Goal: Check status: Check status

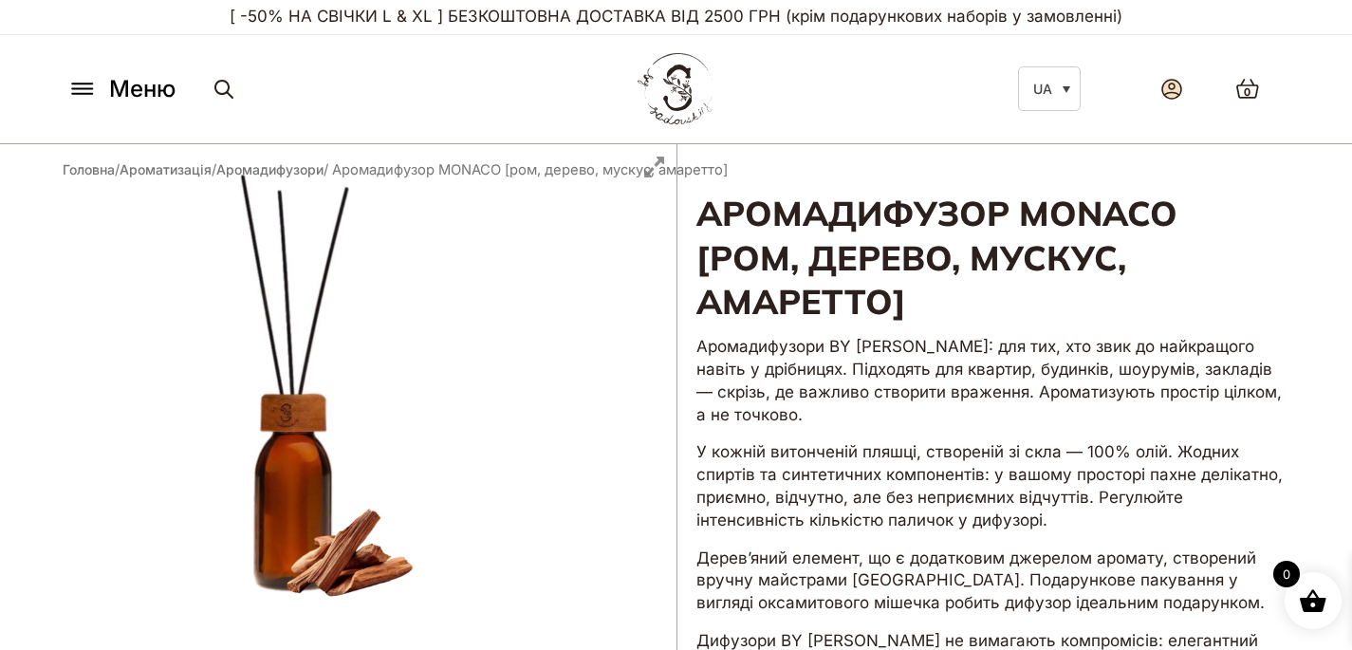
click at [1181, 88] on icon at bounding box center [1171, 89] width 21 height 21
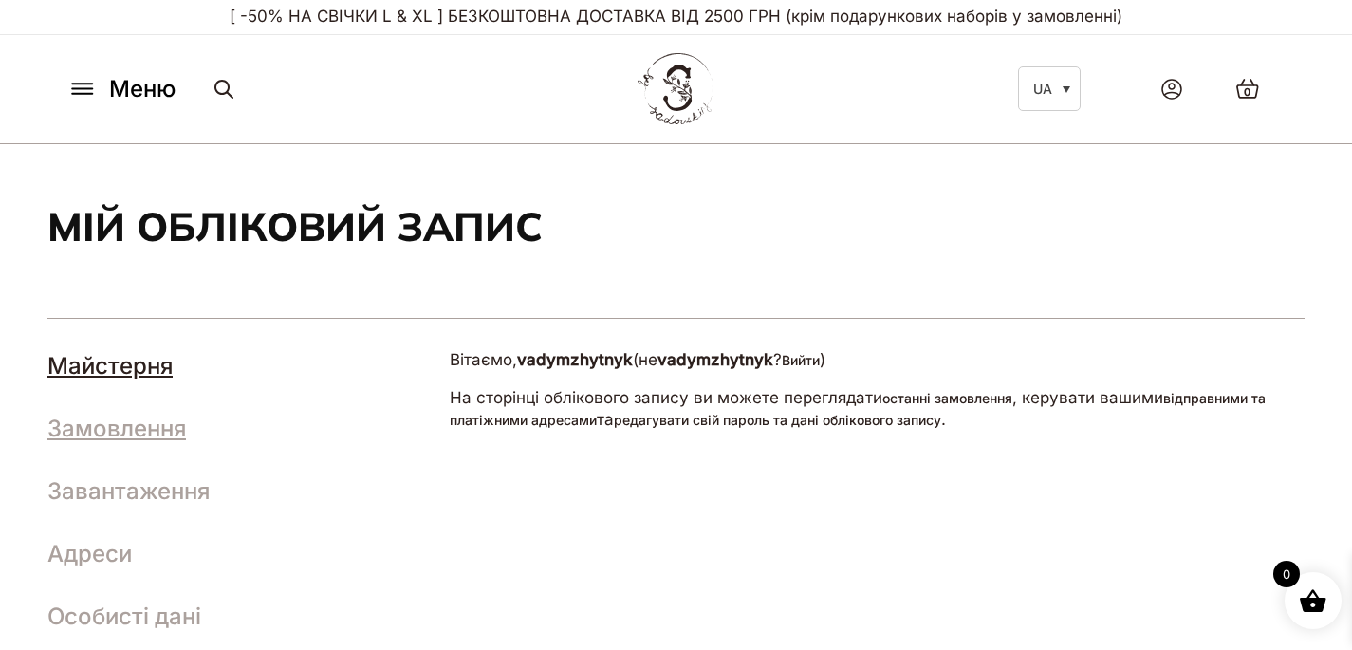
click at [142, 434] on link "Замовлення" at bounding box center [116, 429] width 138 height 28
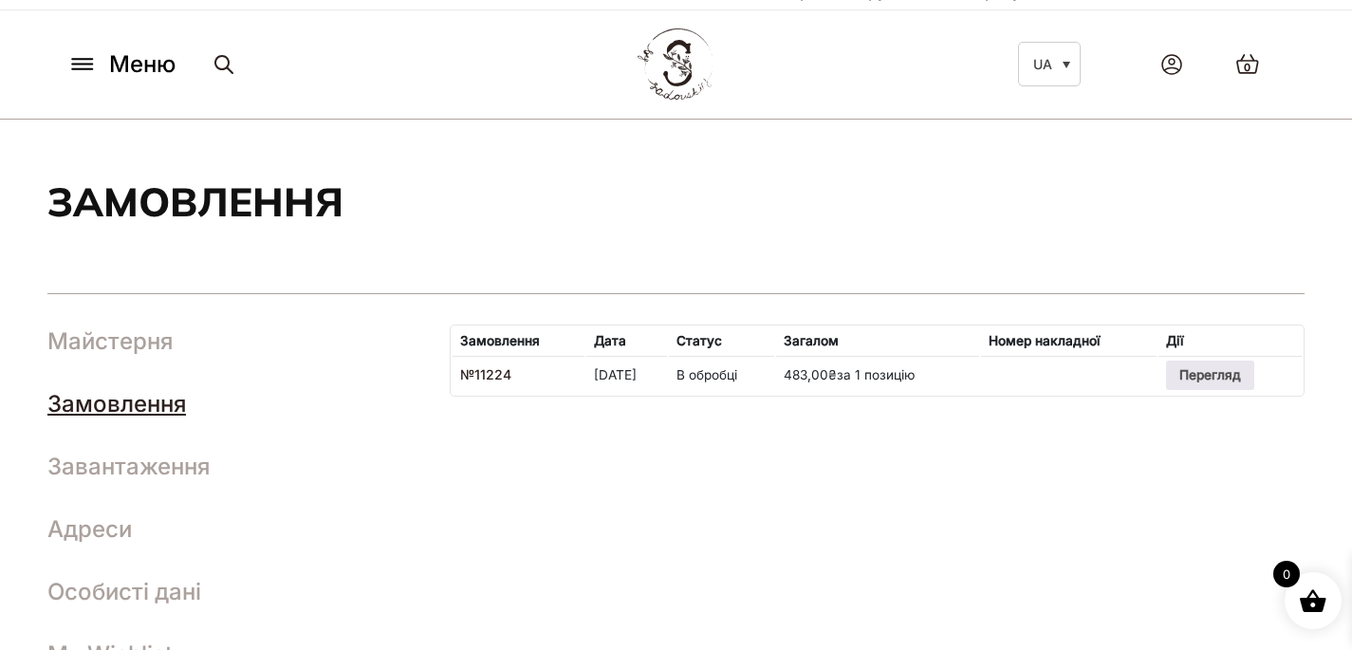
scroll to position [71, 0]
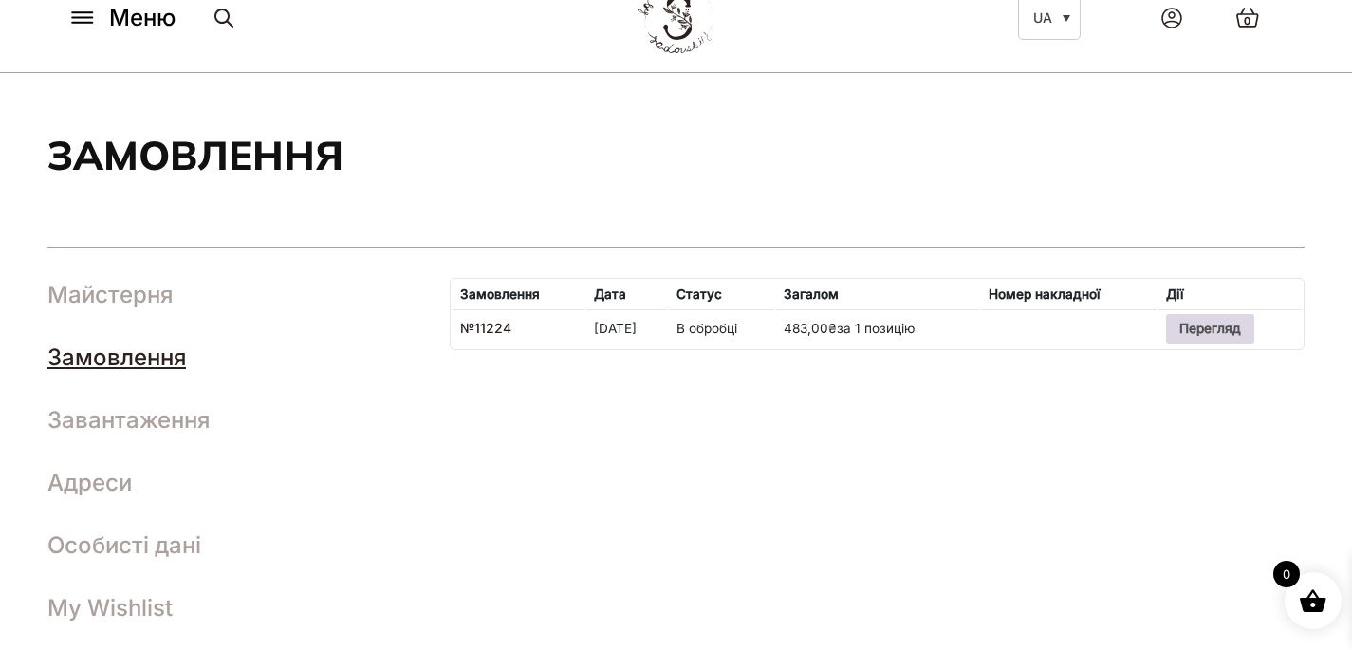
click at [1214, 334] on link "Перегляд" at bounding box center [1209, 328] width 87 height 28
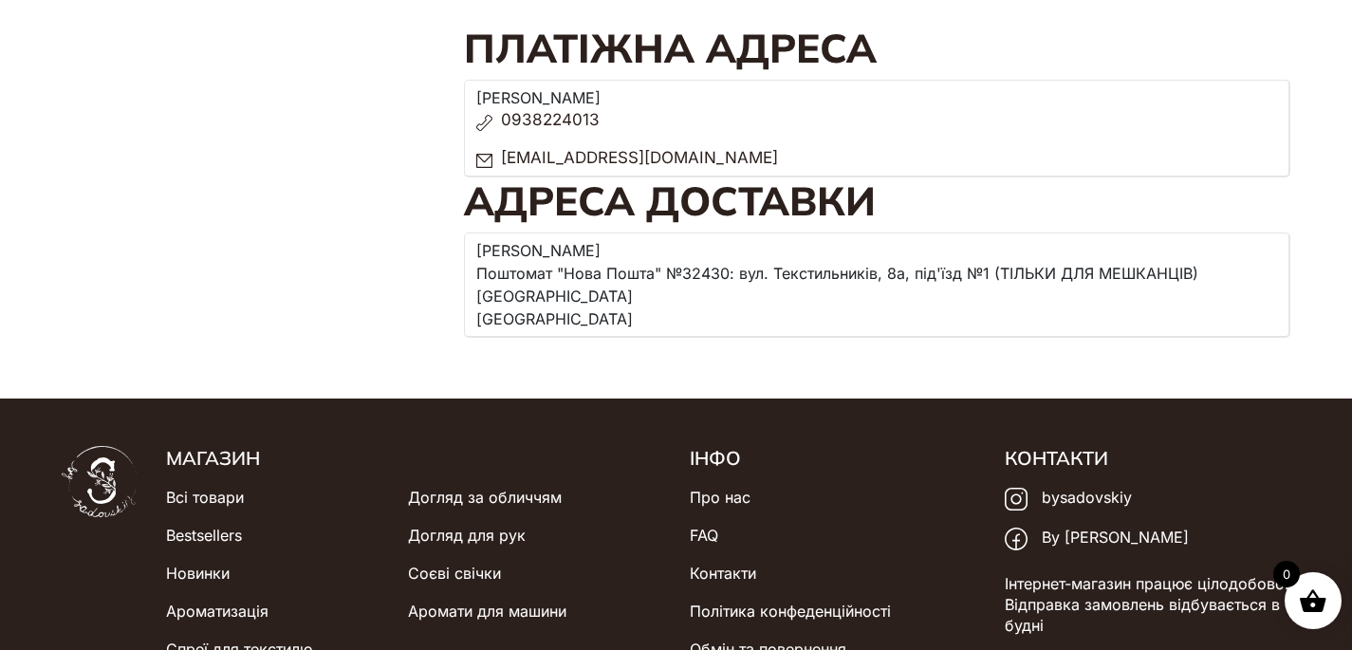
scroll to position [244, 0]
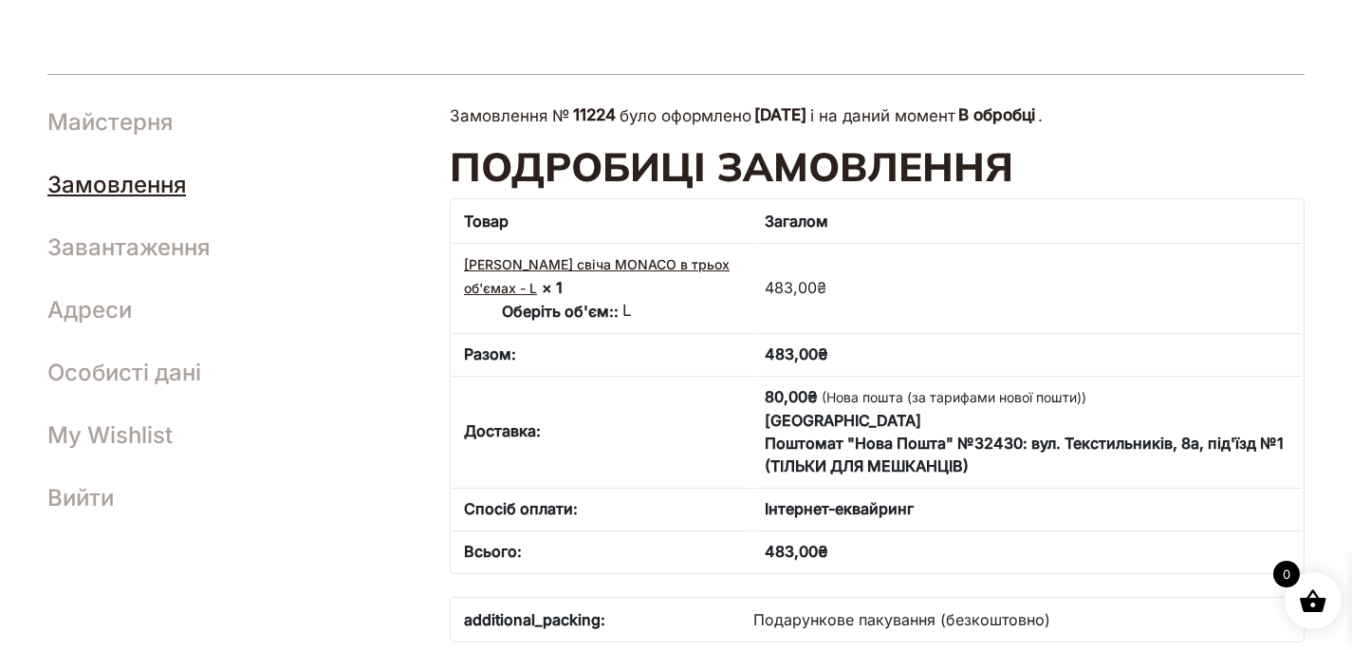
click at [518, 258] on link "Соєва свіча MONACO в трьох об'ємах - L" at bounding box center [597, 276] width 266 height 40
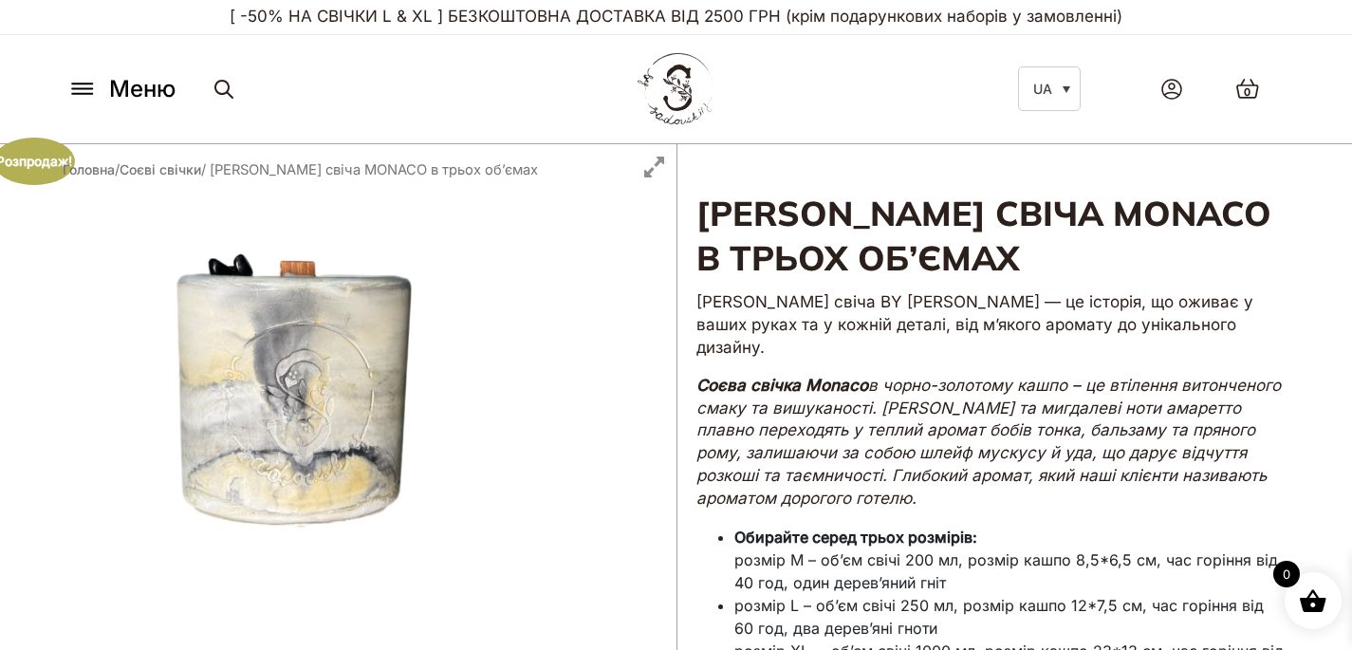
scroll to position [191, 0]
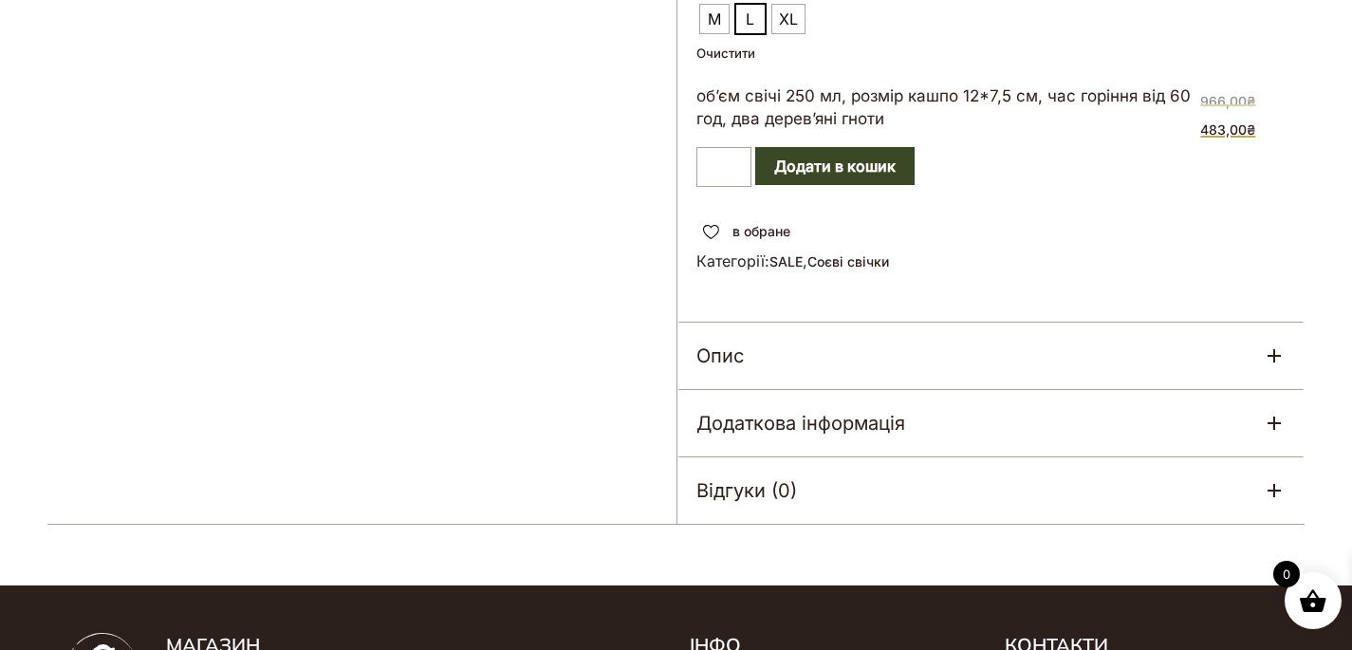
scroll to position [1521, 0]
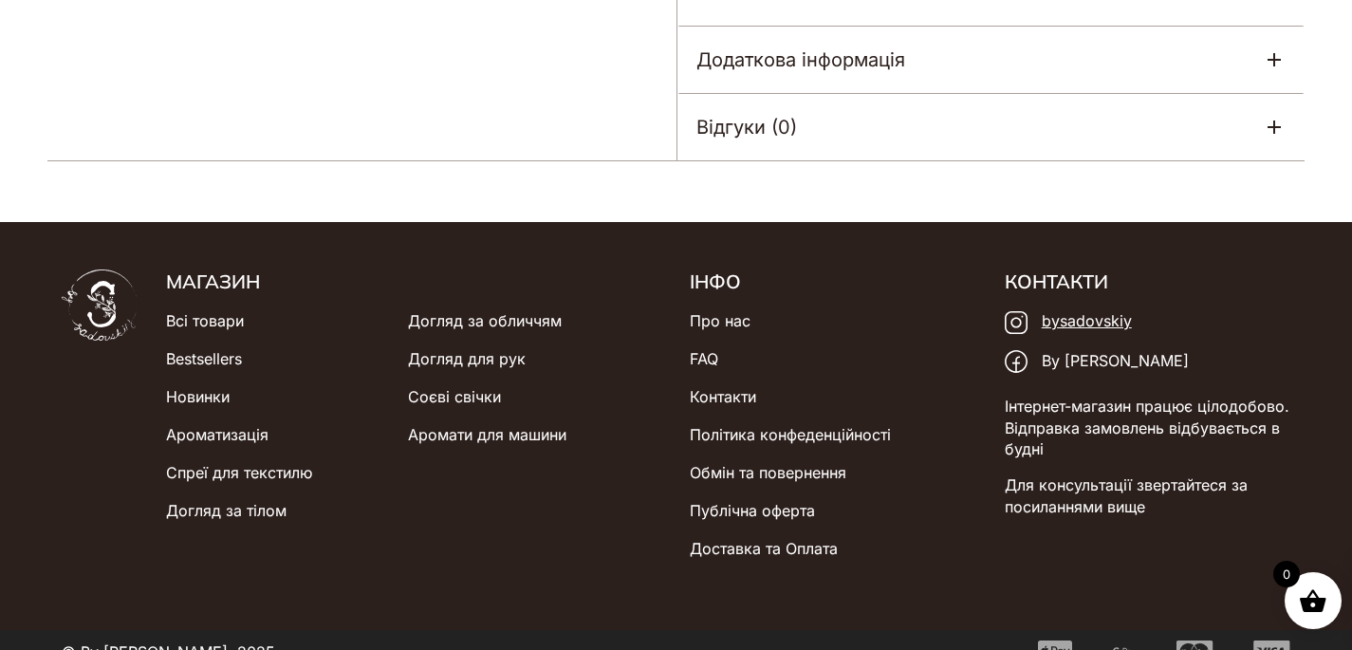
click at [1088, 302] on link "bysadovskiy" at bounding box center [1068, 322] width 127 height 40
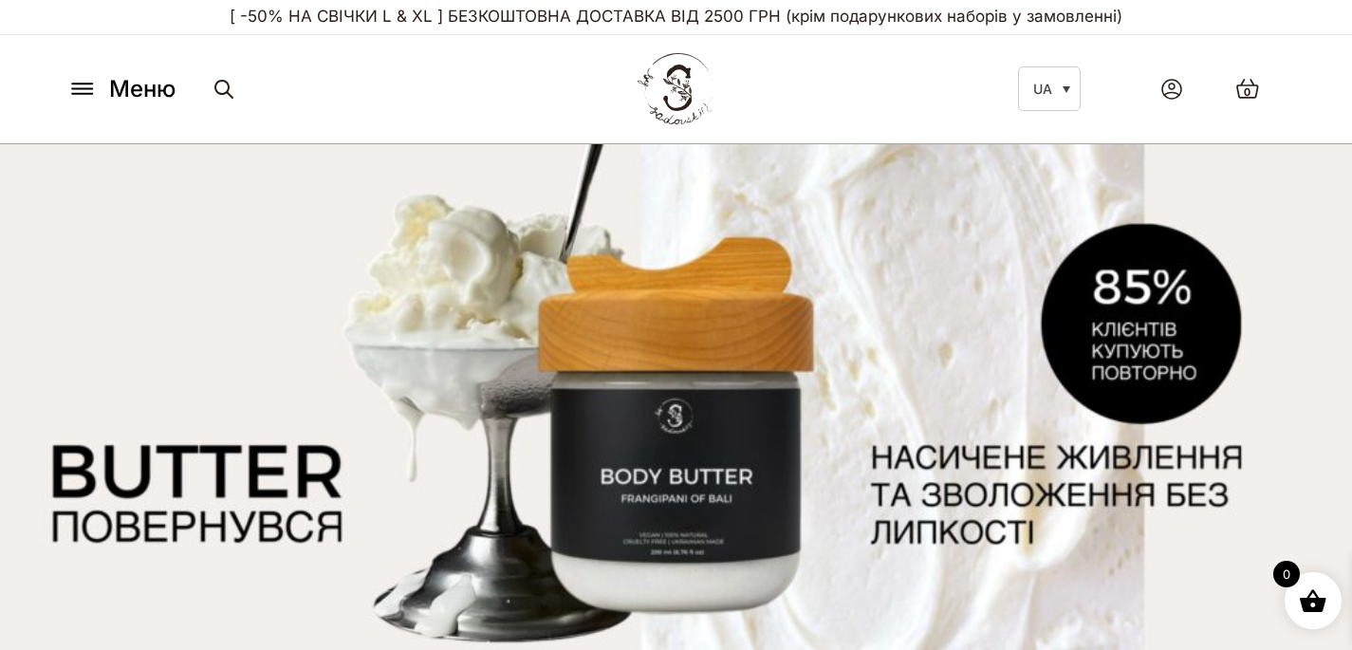
click at [329, 21] on p "[ -50% НА СВІЧКИ L & XL ] БЕЗКОШТОВНА ДОСТАВКА ВІД 2500 ГРН (крім подарункових …" at bounding box center [676, 17] width 1228 height 34
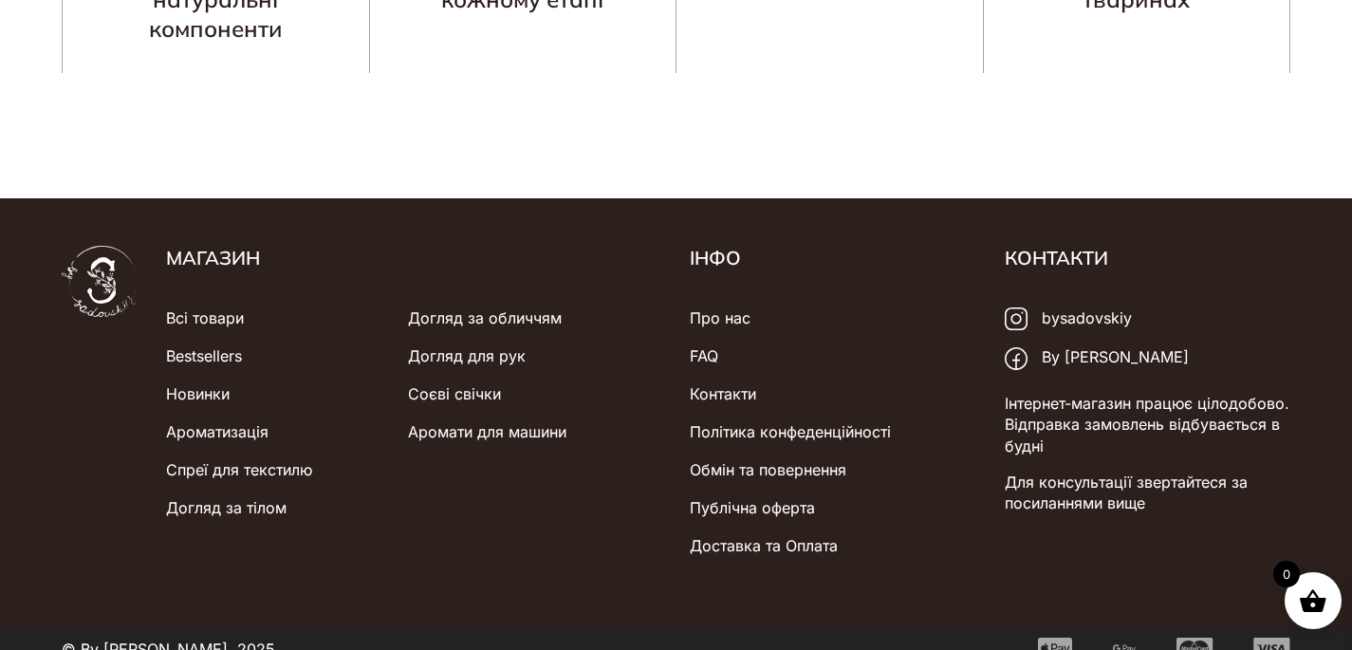
scroll to position [5086, 0]
